Goal: Task Accomplishment & Management: Use online tool/utility

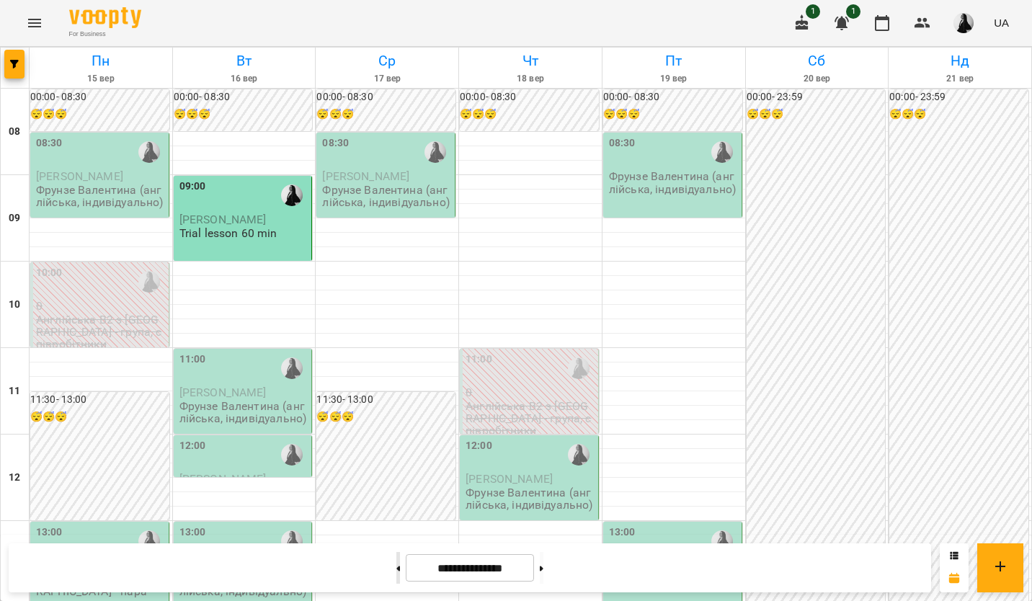
click at [396, 574] on button at bounding box center [398, 568] width 4 height 32
type input "**********"
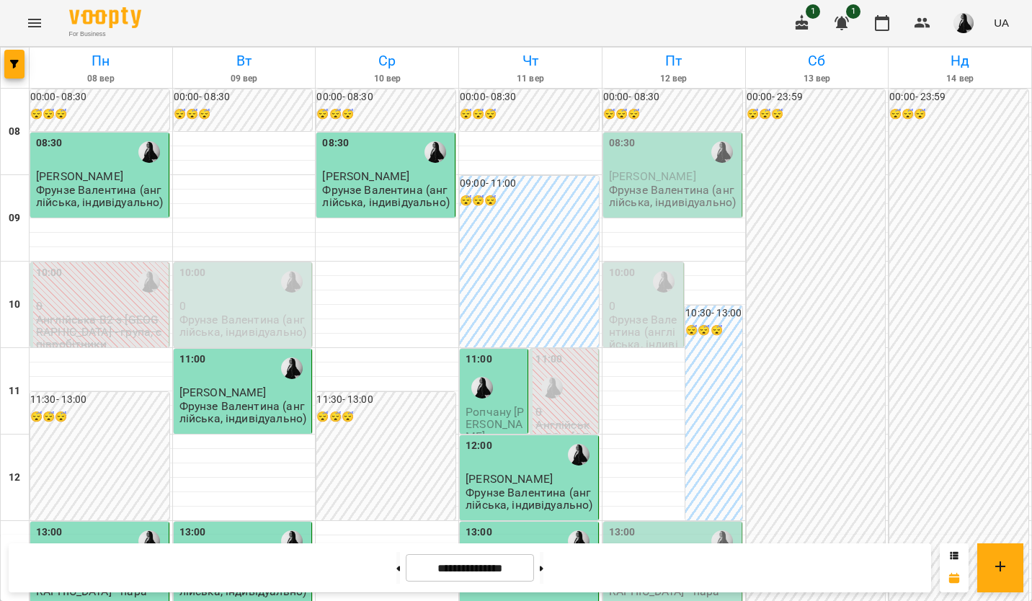
click at [683, 210] on div "08:30 [PERSON_NAME] [PERSON_NAME] (англійська, індивідуально)" at bounding box center [672, 175] width 139 height 85
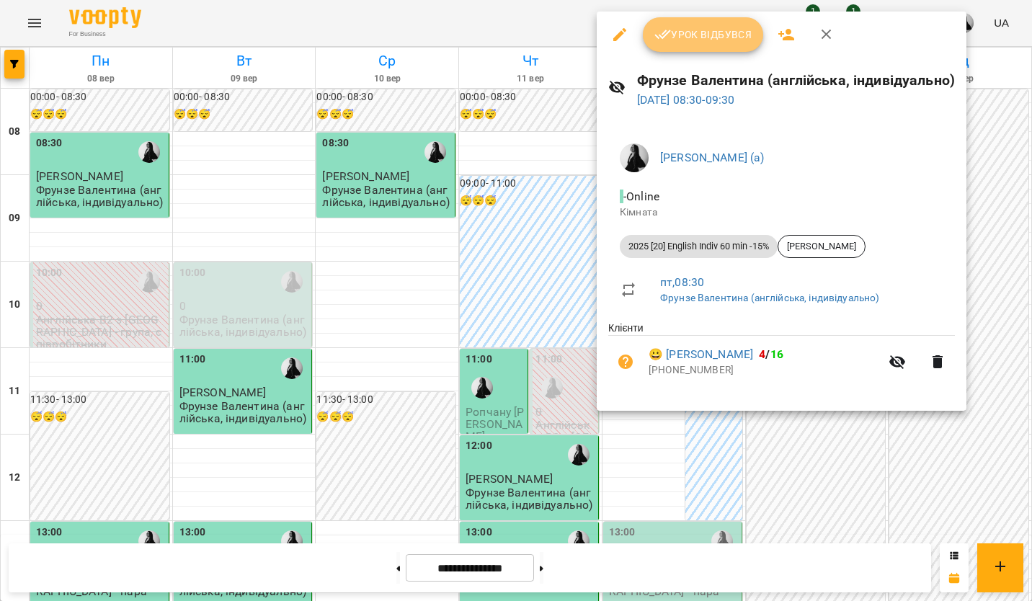
click at [699, 32] on span "Урок відбувся" at bounding box center [703, 34] width 98 height 17
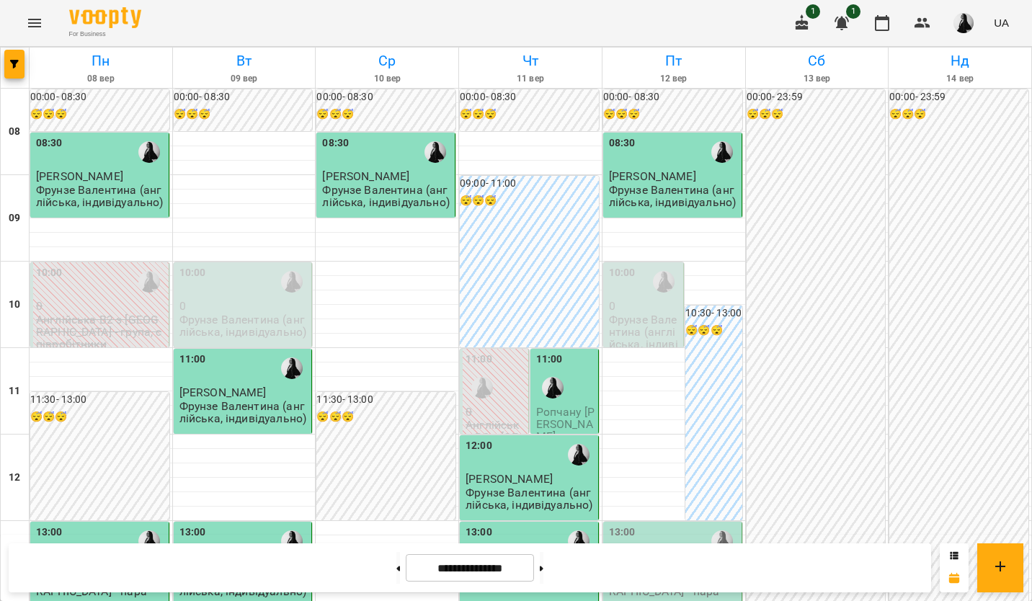
scroll to position [288, 0]
click at [669, 573] on p "Англійська А2 з [GEOGRAPHIC_DATA] - пара" at bounding box center [674, 585] width 130 height 25
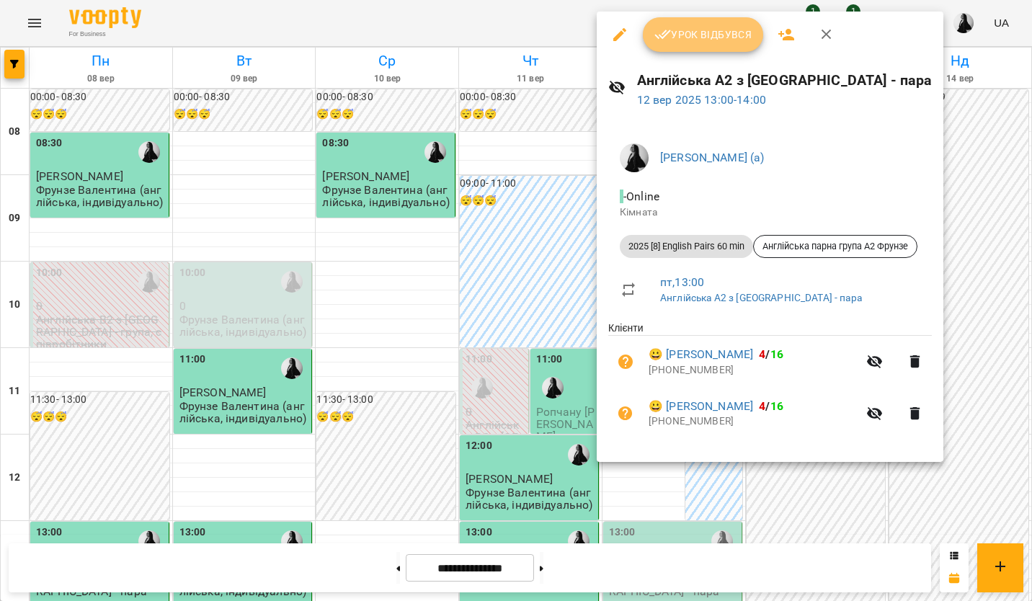
click at [709, 42] on span "Урок відбувся" at bounding box center [703, 34] width 98 height 17
